Goal: Information Seeking & Learning: Learn about a topic

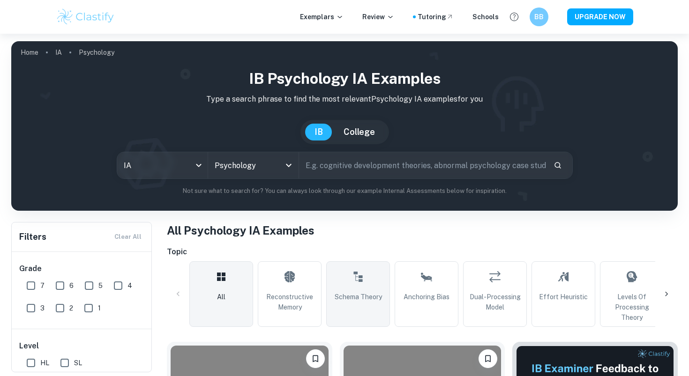
click at [361, 276] on icon at bounding box center [357, 277] width 9 height 10
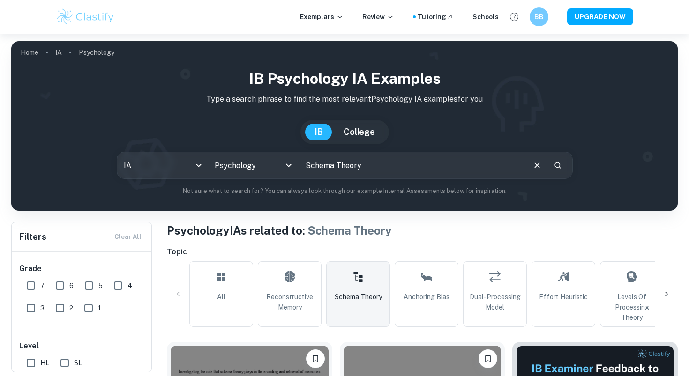
click at [28, 287] on input "7" at bounding box center [31, 285] width 19 height 19
checkbox input "true"
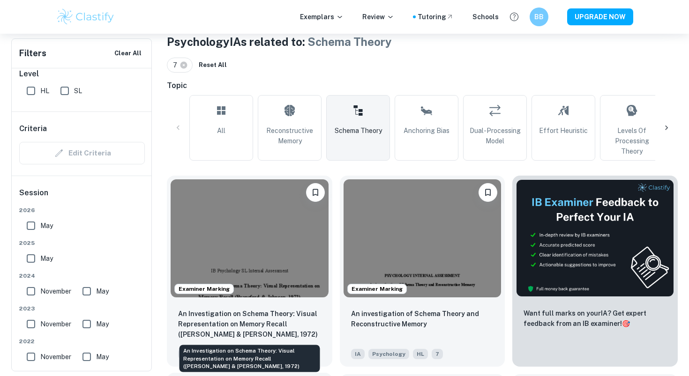
scroll to position [22, 0]
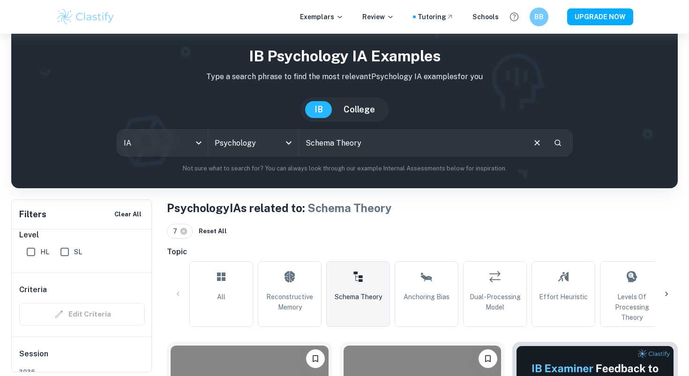
click at [374, 142] on input "text" at bounding box center [411, 143] width 225 height 26
type input "Schema Theory loftus"
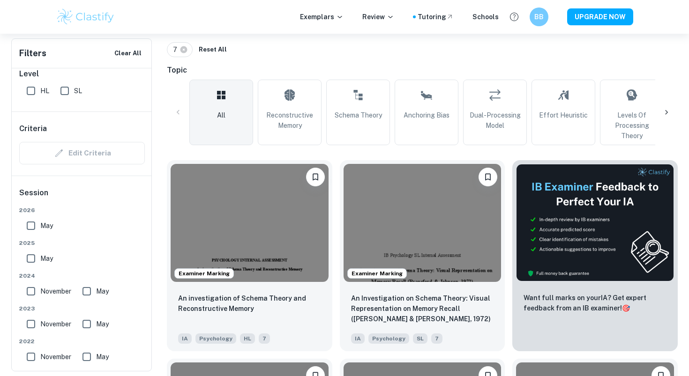
scroll to position [208, 0]
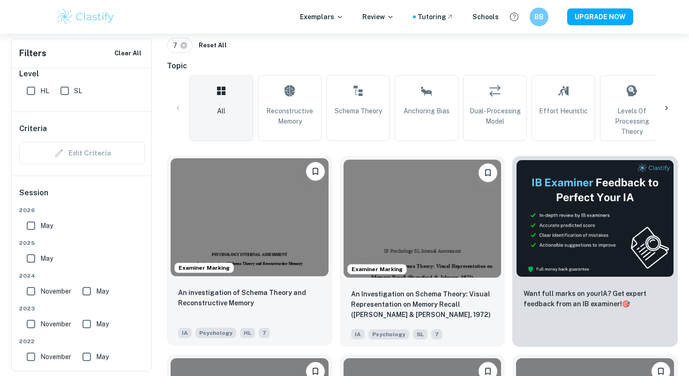
click at [265, 272] on img at bounding box center [249, 217] width 158 height 118
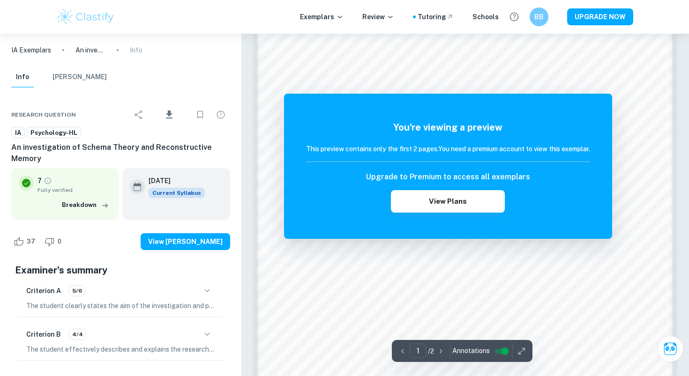
scroll to position [805, 0]
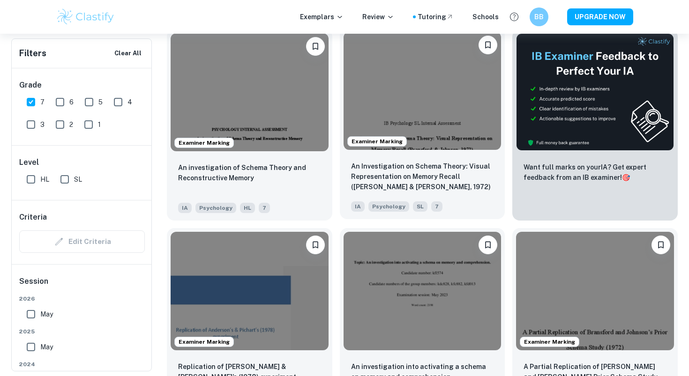
scroll to position [338, 0]
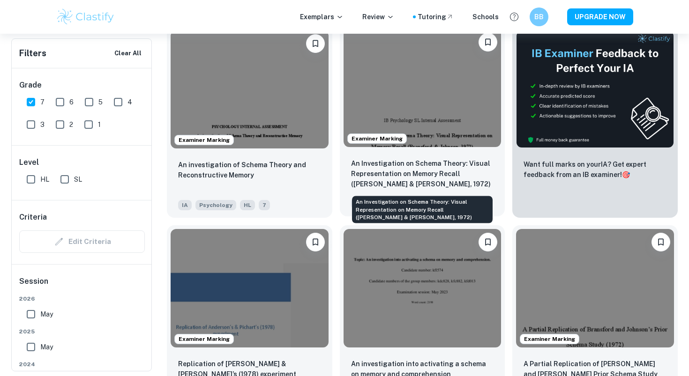
click at [397, 168] on p "An Investigation on Schema Theory: Visual Representation on Memory Recall ([PER…" at bounding box center [422, 173] width 143 height 31
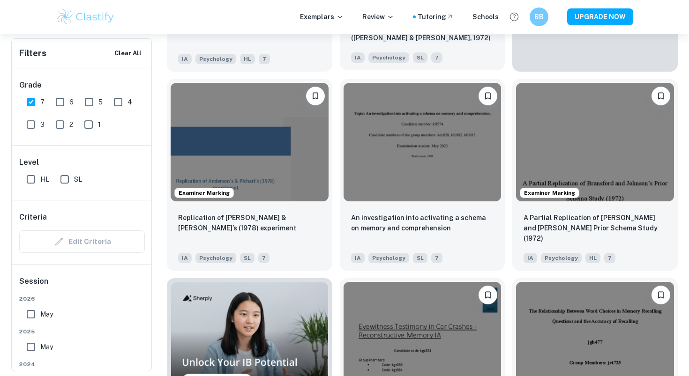
scroll to position [486, 0]
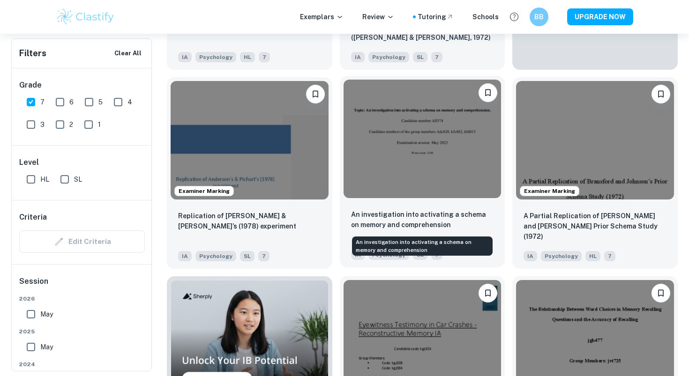
click at [400, 216] on p "An investigation into activating a schema on memory and comprehension" at bounding box center [422, 219] width 143 height 21
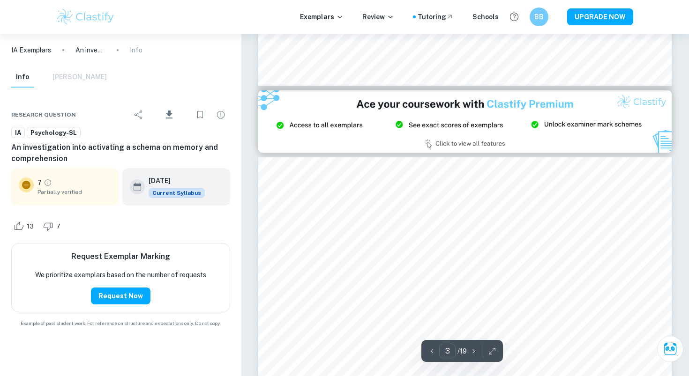
scroll to position [1249, 0]
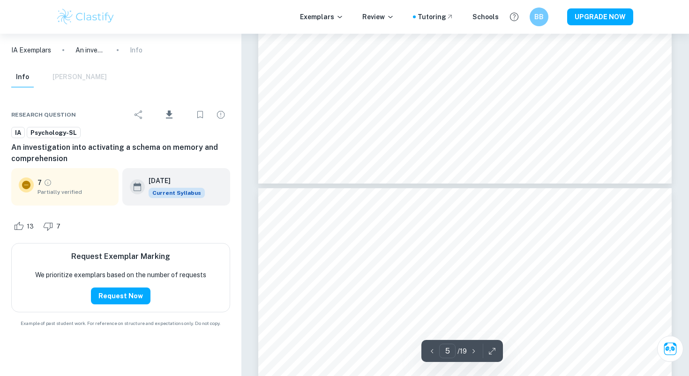
type input "6"
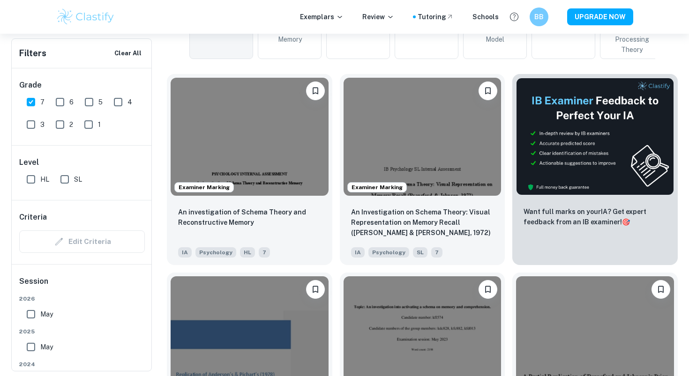
scroll to position [69, 0]
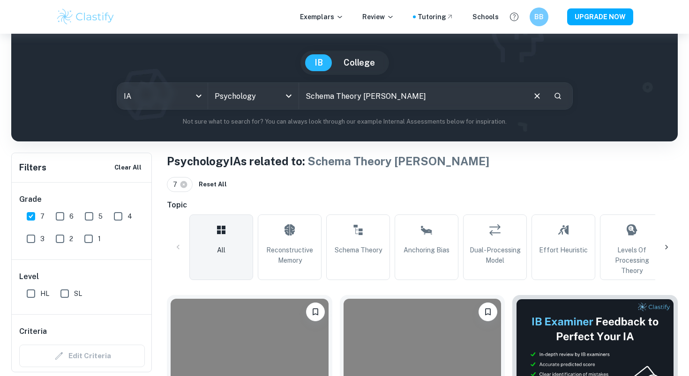
click at [385, 97] on input "Schema Theory loftus" at bounding box center [411, 96] width 225 height 26
type input "Schema Theory loftus & palmer"
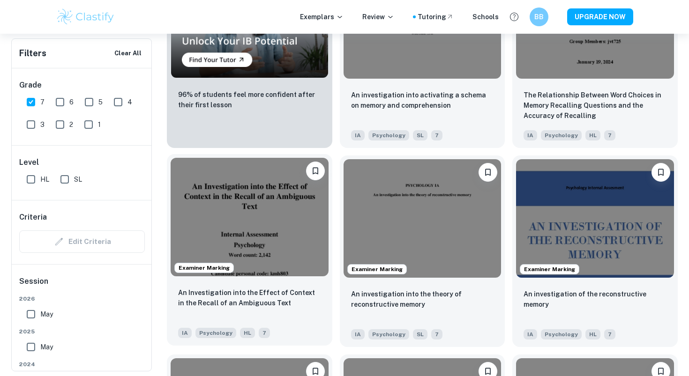
scroll to position [787, 0]
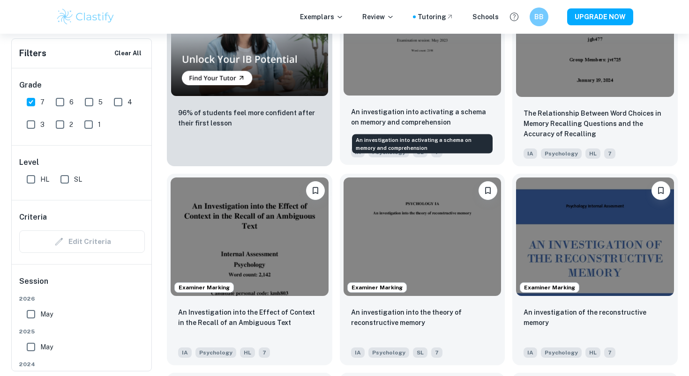
click at [387, 117] on p "An investigation into activating a schema on memory and comprehension" at bounding box center [422, 117] width 143 height 21
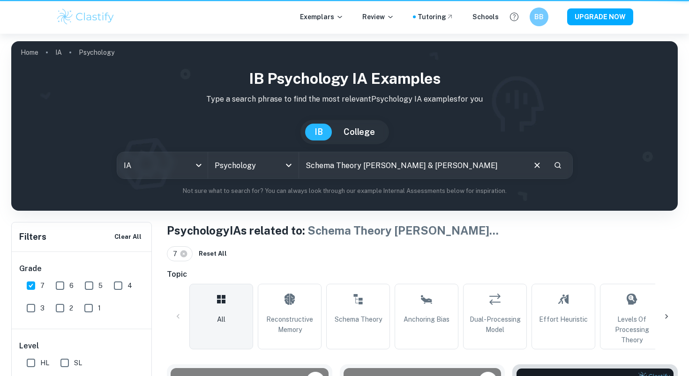
scroll to position [904, 0]
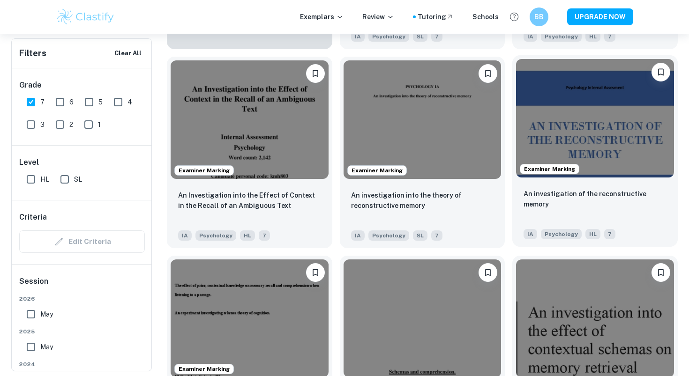
click at [637, 185] on div "An investigation of the reconstructive memory IA Psychology HL 7" at bounding box center [594, 214] width 165 height 66
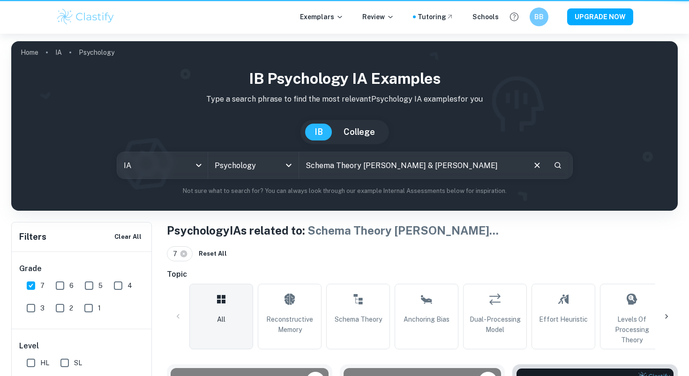
scroll to position [904, 0]
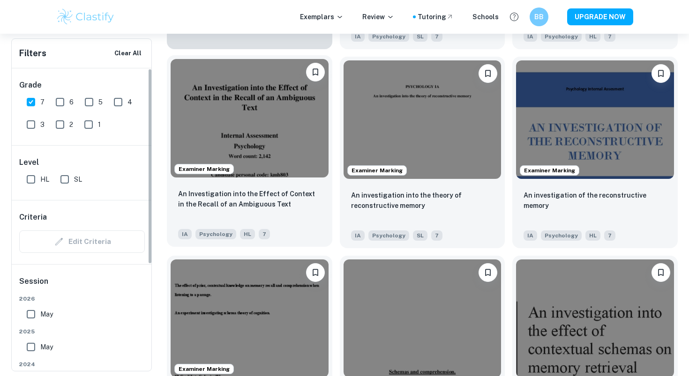
click at [234, 186] on div "An Investigation into the Effect of Context in the Recall of an Ambiguous Text …" at bounding box center [249, 214] width 165 height 66
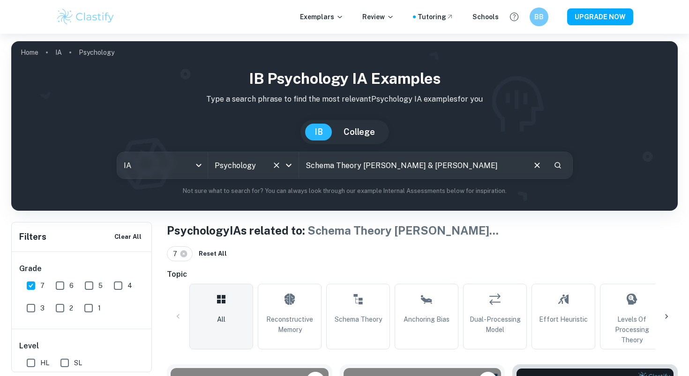
drag, startPoint x: 361, startPoint y: 167, endPoint x: 238, endPoint y: 167, distance: 122.2
click at [238, 167] on div "IA ia All Subjects Psychology All Subjects Schema Theory loftus & palmer ​" at bounding box center [345, 165] width 456 height 27
type input "[PERSON_NAME] & [PERSON_NAME]"
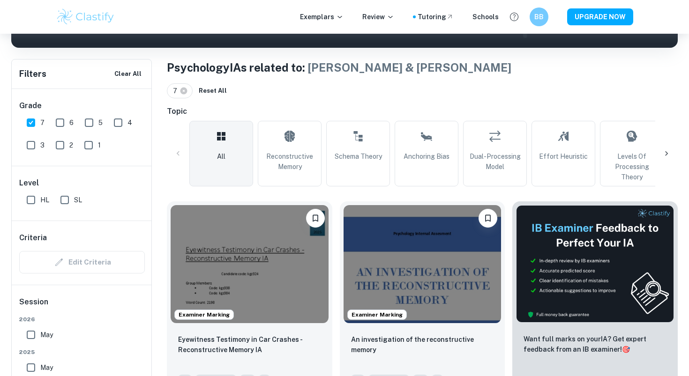
scroll to position [202, 0]
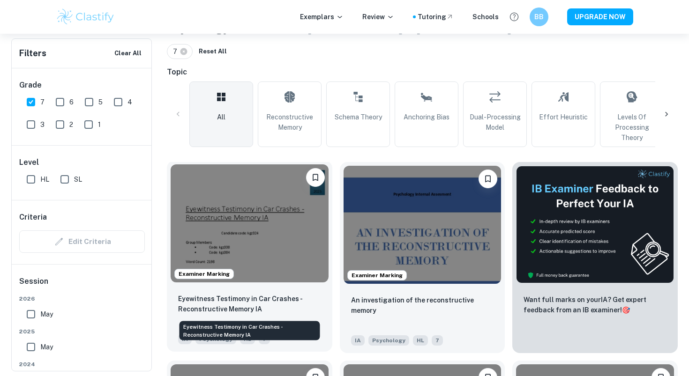
click at [245, 304] on p "Eyewitness Testimony in Car Crashes - Reconstructive Memory IA" at bounding box center [249, 304] width 143 height 21
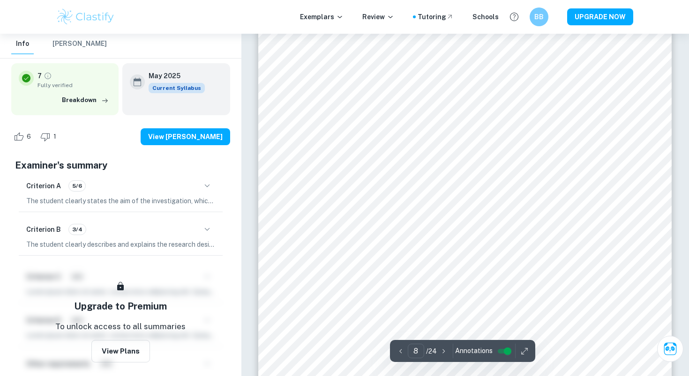
scroll to position [3935, 0]
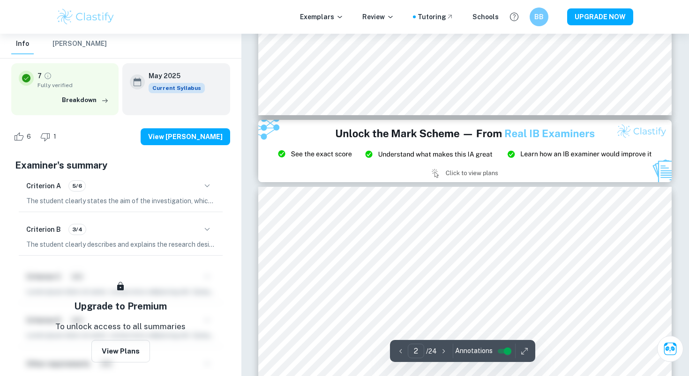
type input "3"
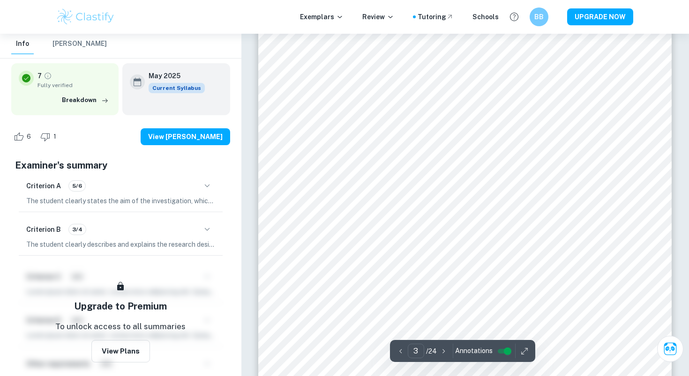
scroll to position [1466, 0]
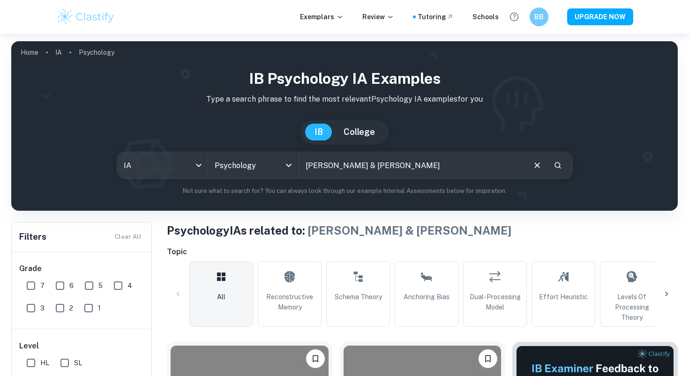
scroll to position [202, 0]
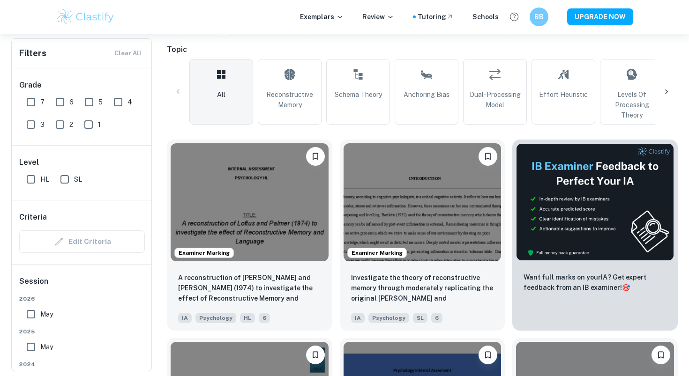
click at [29, 102] on input "7" at bounding box center [31, 102] width 19 height 19
checkbox input "true"
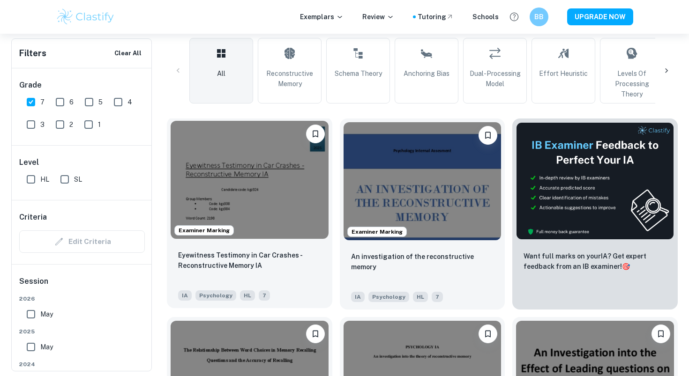
scroll to position [290, 0]
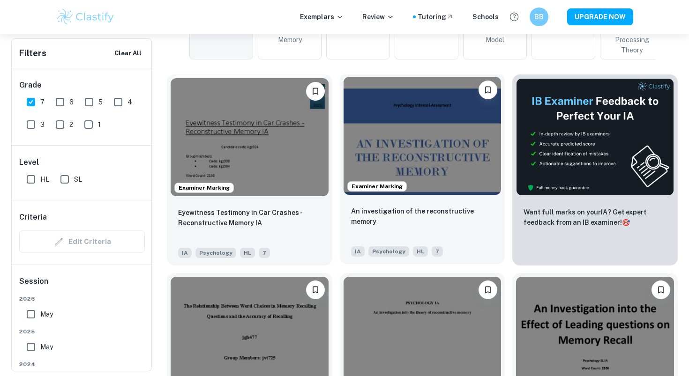
click at [406, 224] on div "An investigation of the reconstructive memory" at bounding box center [422, 222] width 143 height 32
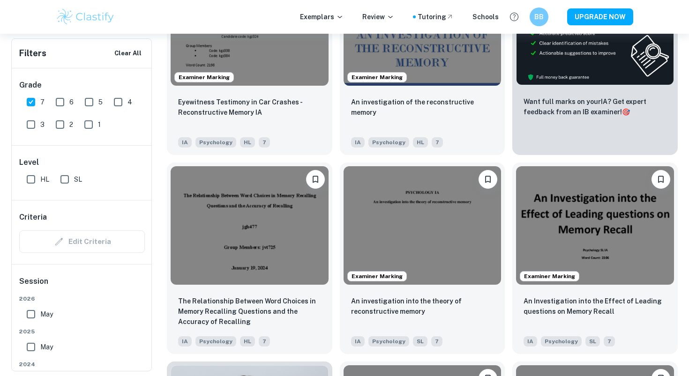
scroll to position [401, 0]
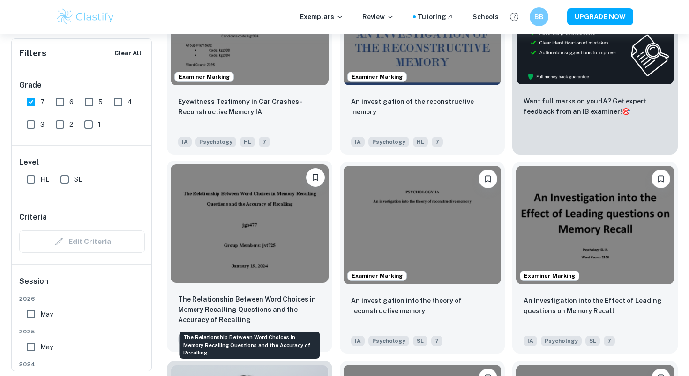
click at [278, 303] on p "The Relationship Between Word Choices in Memory Recalling Questions and the Acc…" at bounding box center [249, 309] width 143 height 31
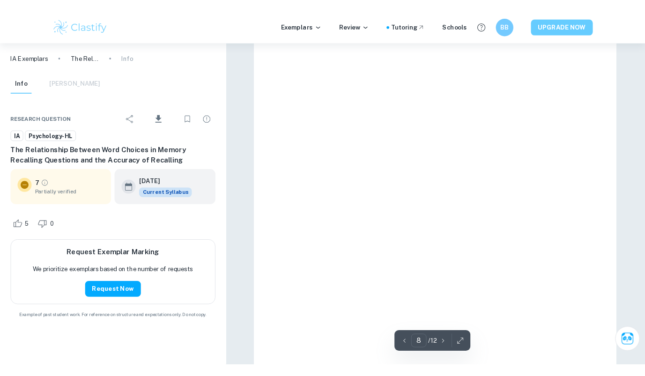
scroll to position [696, 0]
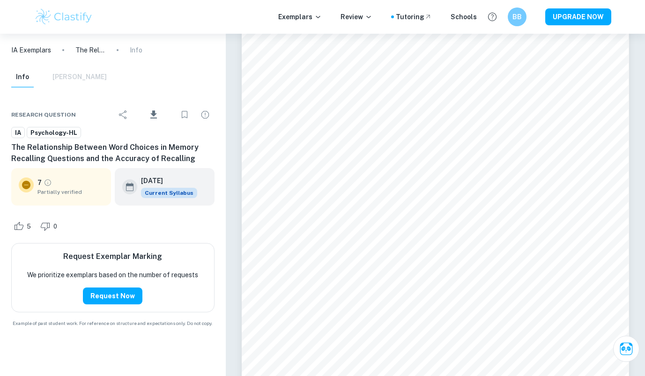
type input "8"
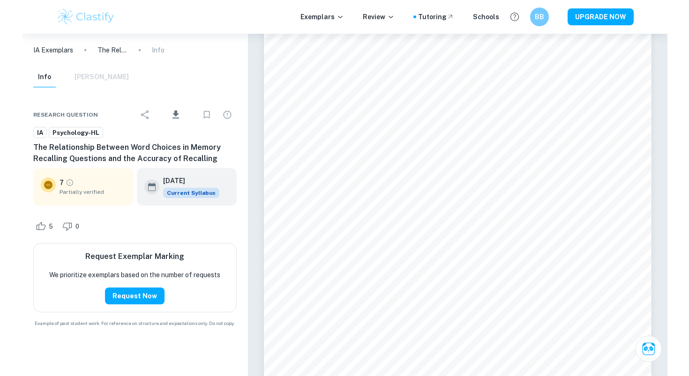
scroll to position [4293, 0]
